Goal: Task Accomplishment & Management: Manage account settings

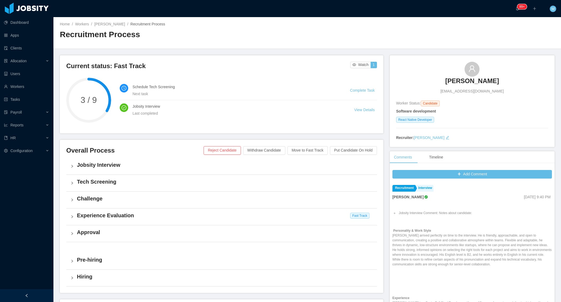
drag, startPoint x: 426, startPoint y: 78, endPoint x: 513, endPoint y: 80, distance: 87.6
click at [513, 80] on div "David Alexander Perafan perafo89@gmail.com" at bounding box center [472, 78] width 152 height 32
copy h3 "David Alexander Perafan"
click at [79, 217] on h4 "Experience Evaluation" at bounding box center [225, 215] width 296 height 7
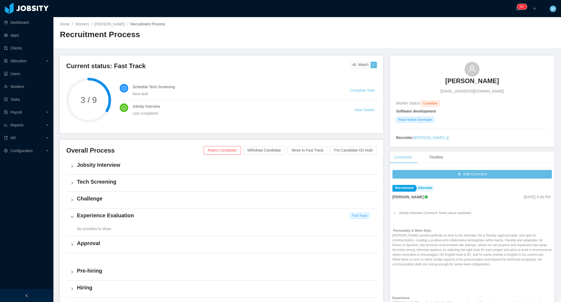
scroll to position [15, 0]
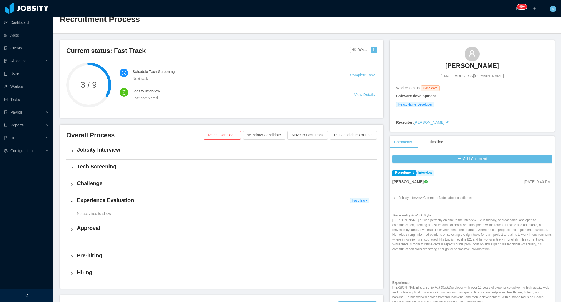
click at [445, 65] on h3 "David Alexander Perafan" at bounding box center [472, 65] width 54 height 9
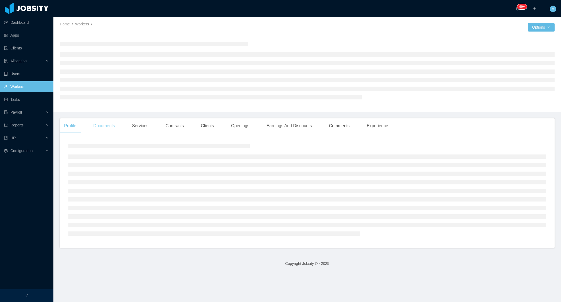
click at [104, 129] on div "Documents" at bounding box center [104, 125] width 30 height 15
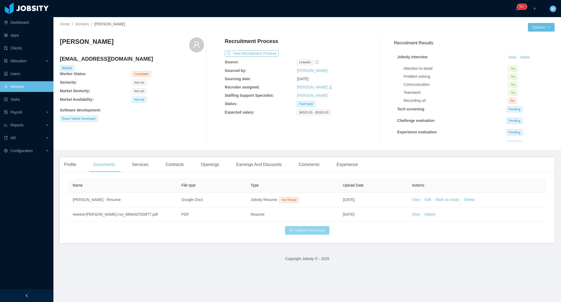
click at [316, 229] on button "Upload Document" at bounding box center [307, 230] width 44 height 9
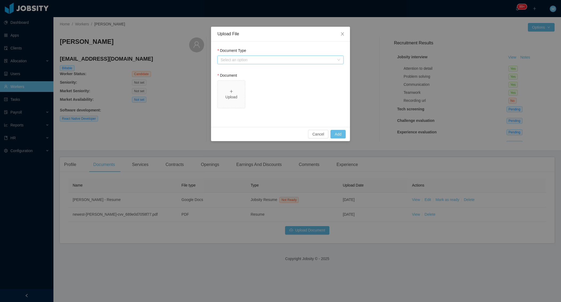
click at [297, 63] on div "Select an option" at bounding box center [279, 60] width 116 height 8
click at [248, 76] on li "Jobsity Resume" at bounding box center [280, 78] width 126 height 9
click at [248, 109] on div "Select one" at bounding box center [278, 109] width 114 height 5
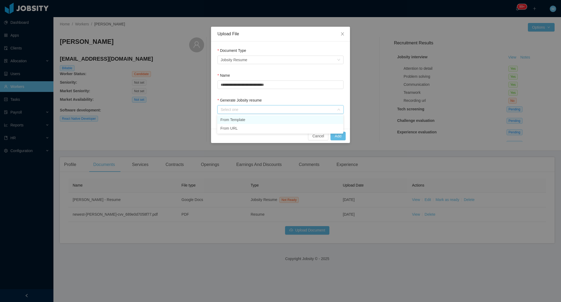
click at [242, 120] on li "From Template" at bounding box center [280, 119] width 126 height 9
click at [338, 134] on button "Add" at bounding box center [337, 136] width 15 height 9
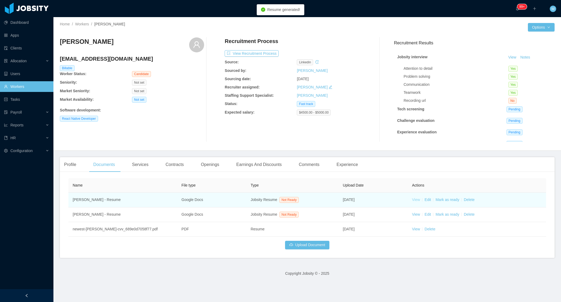
click at [416, 200] on link "View" at bounding box center [416, 199] width 8 height 4
click at [468, 199] on link "Delete" at bounding box center [469, 199] width 11 height 4
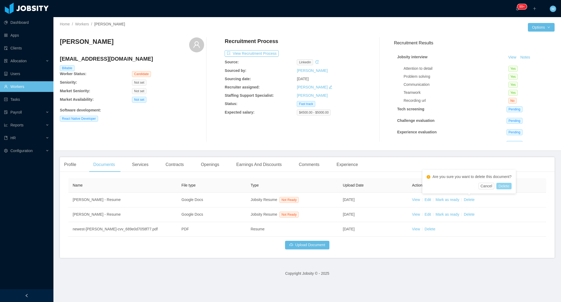
click at [507, 187] on button "Delete" at bounding box center [503, 186] width 15 height 6
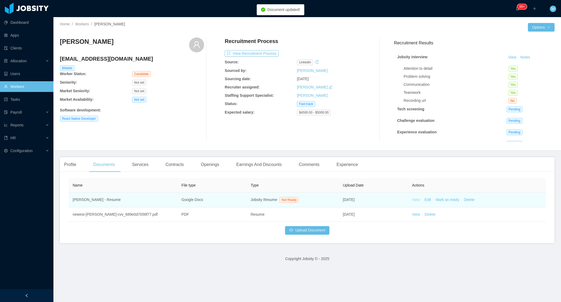
click at [416, 200] on link "View" at bounding box center [416, 199] width 8 height 4
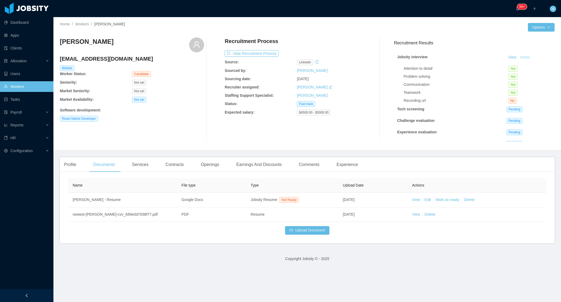
click at [529, 59] on button "Notes" at bounding box center [525, 57] width 14 height 6
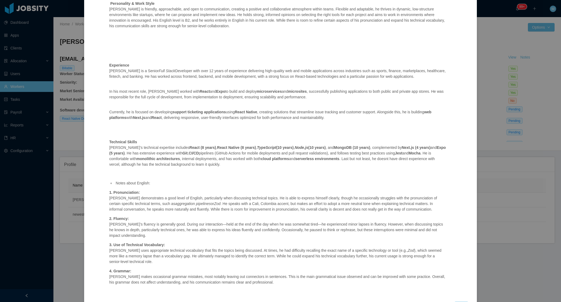
scroll to position [102, 0]
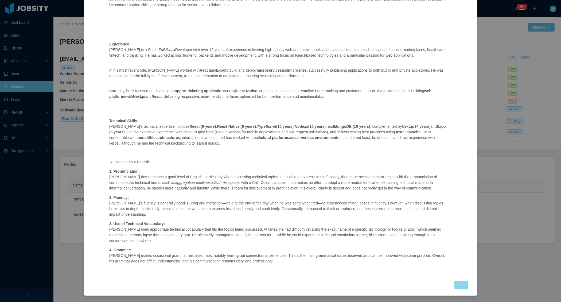
click at [460, 287] on button "OK" at bounding box center [461, 284] width 14 height 9
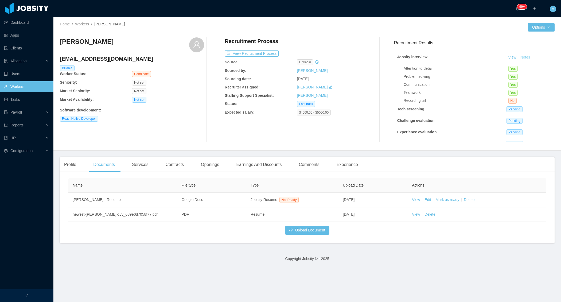
click at [529, 57] on button "Notes" at bounding box center [525, 57] width 14 height 6
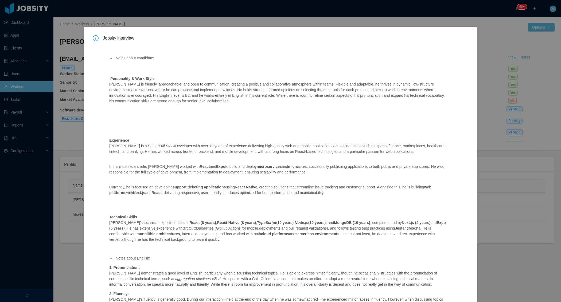
scroll to position [102, 0]
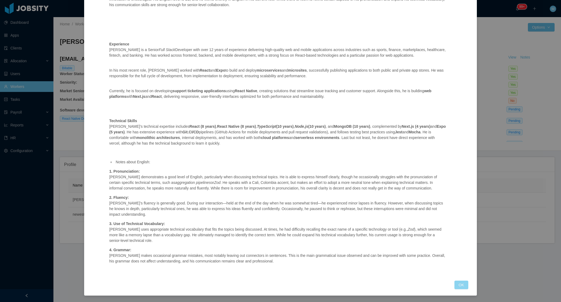
click at [463, 284] on button "OK" at bounding box center [461, 284] width 14 height 9
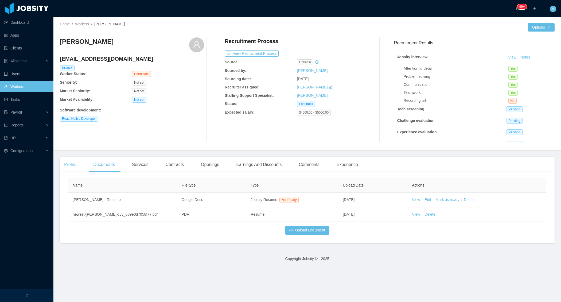
click at [80, 161] on div "Profile" at bounding box center [70, 164] width 21 height 15
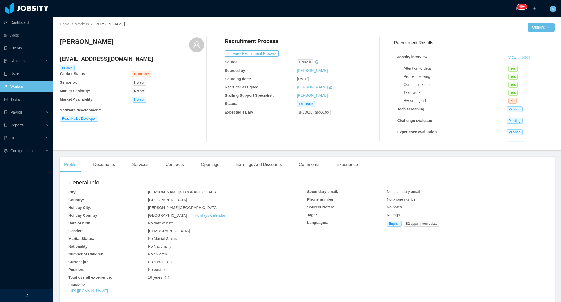
click at [528, 57] on button "Notes" at bounding box center [525, 57] width 14 height 6
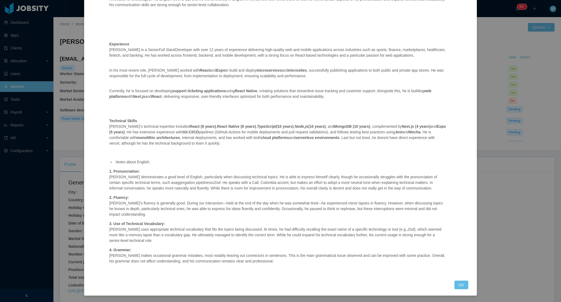
scroll to position [102, 0]
drag, startPoint x: 240, startPoint y: 144, endPoint x: 105, endPoint y: 129, distance: 135.2
click at [105, 128] on div "Notes about candidate: Personality & Work Style David is friendly, approachable…" at bounding box center [278, 110] width 350 height 327
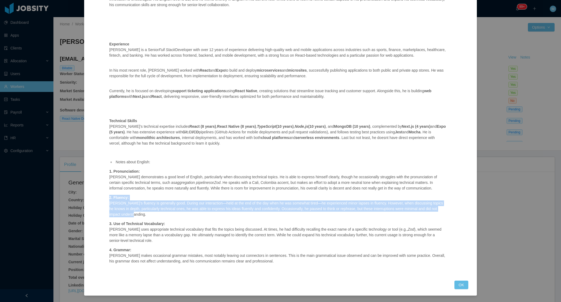
drag, startPoint x: 87, startPoint y: 200, endPoint x: 428, endPoint y: 217, distance: 341.0
click at [422, 212] on div "Jobsity interview Notes about candidate: Personality & Work Style David is frie…" at bounding box center [280, 113] width 393 height 365
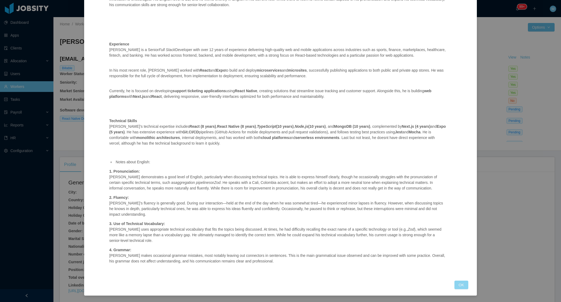
click at [460, 280] on div "Jobsity interview Notes about candidate: Personality & Work Style David is frie…" at bounding box center [281, 114] width 376 height 350
click at [460, 282] on button "OK" at bounding box center [461, 284] width 14 height 9
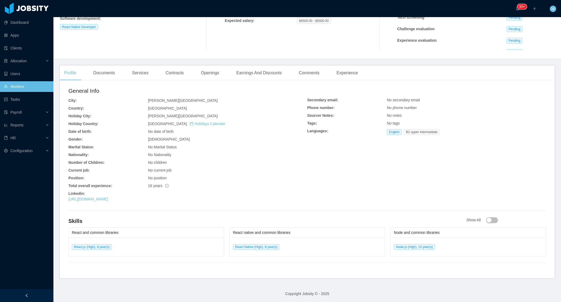
scroll to position [0, 0]
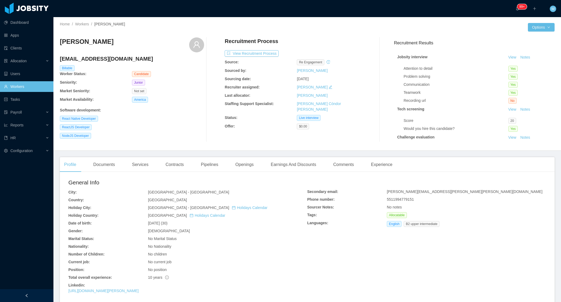
click at [171, 131] on div "[PERSON_NAME] [EMAIL_ADDRESS][DOMAIN_NAME] Billable Worker Status: Candidate Se…" at bounding box center [132, 89] width 144 height 104
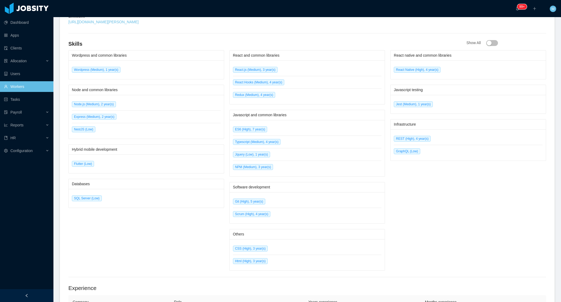
scroll to position [100, 0]
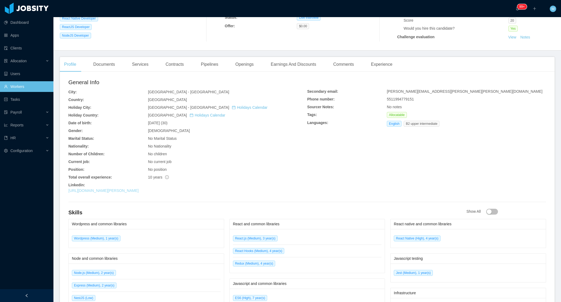
click at [130, 189] on link "[URL][DOMAIN_NAME][PERSON_NAME]" at bounding box center [103, 190] width 70 height 4
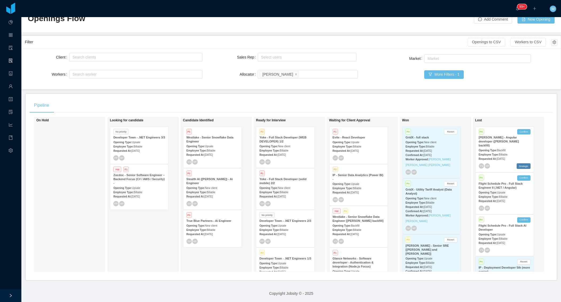
scroll to position [1198, 0]
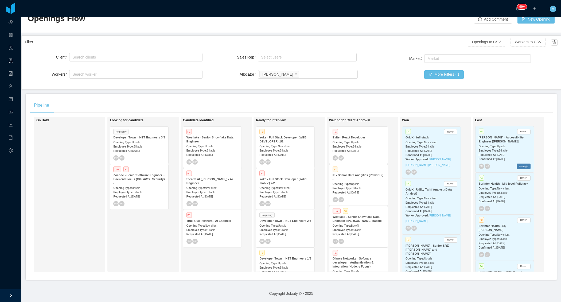
click at [217, 86] on div "Client Search clients Workers Search worker Sales Rep Select users Allocator Se…" at bounding box center [291, 69] width 539 height 41
